Goal: Information Seeking & Learning: Learn about a topic

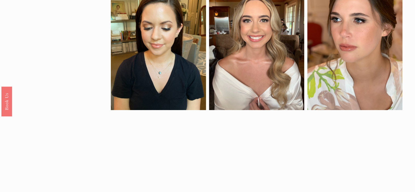
scroll to position [327, 0]
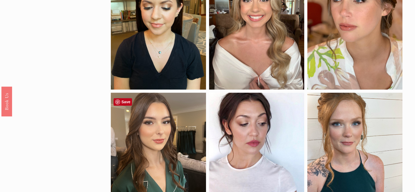
click at [164, 142] on div at bounding box center [158, 147] width 95 height 111
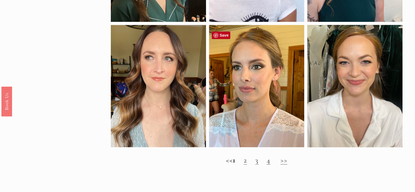
scroll to position [518, 0]
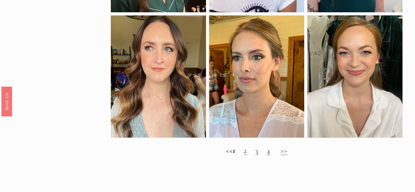
click at [247, 155] on link "2" at bounding box center [244, 150] width 3 height 9
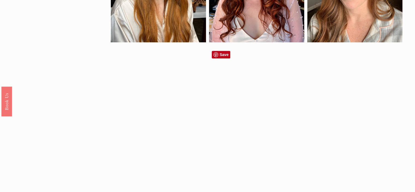
scroll to position [354, 0]
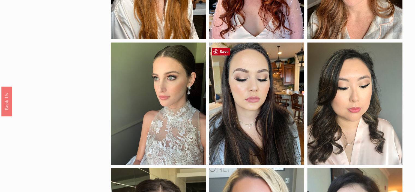
click at [246, 99] on div at bounding box center [256, 103] width 95 height 122
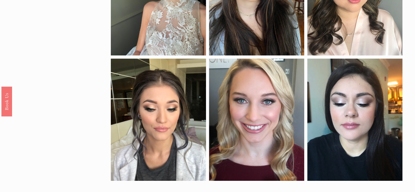
scroll to position [491, 0]
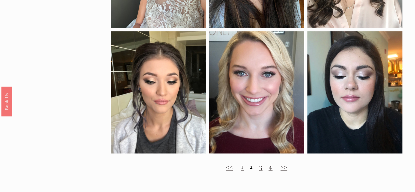
click at [261, 171] on link "3" at bounding box center [260, 165] width 3 height 9
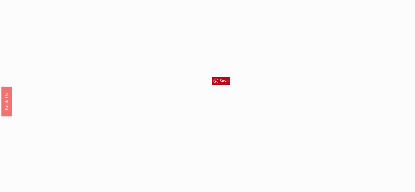
scroll to position [518, 0]
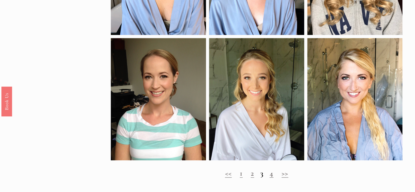
click at [272, 178] on link "4" at bounding box center [271, 172] width 4 height 9
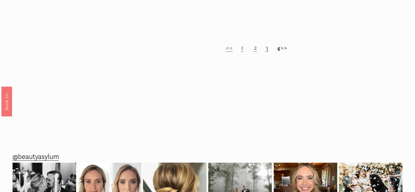
scroll to position [518, 0]
